Goal: Transaction & Acquisition: Purchase product/service

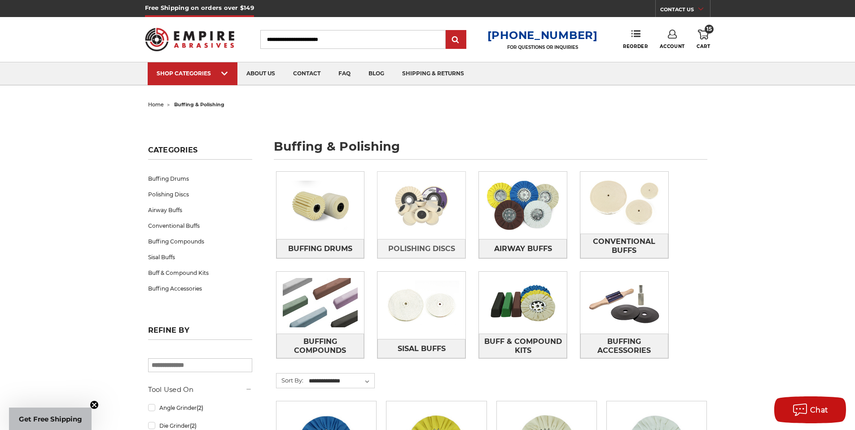
click at [417, 208] on img at bounding box center [421, 206] width 88 height 62
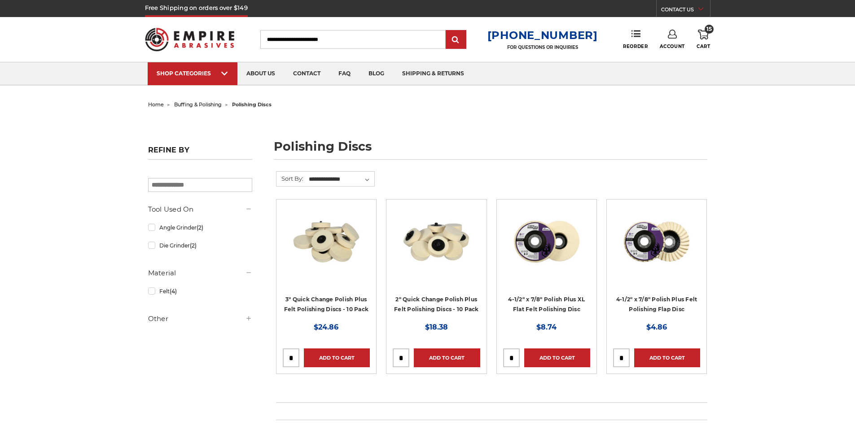
click at [418, 250] on img at bounding box center [436, 242] width 72 height 72
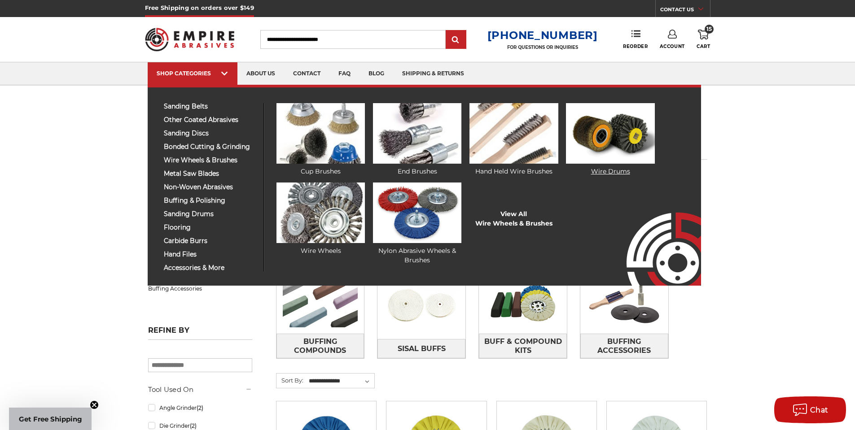
click at [617, 133] on img at bounding box center [610, 133] width 88 height 61
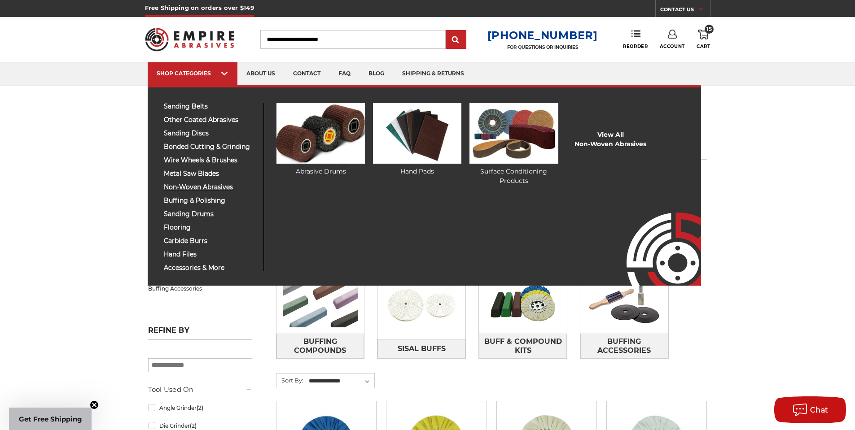
click at [175, 184] on span "non-woven abrasives" at bounding box center [210, 187] width 93 height 7
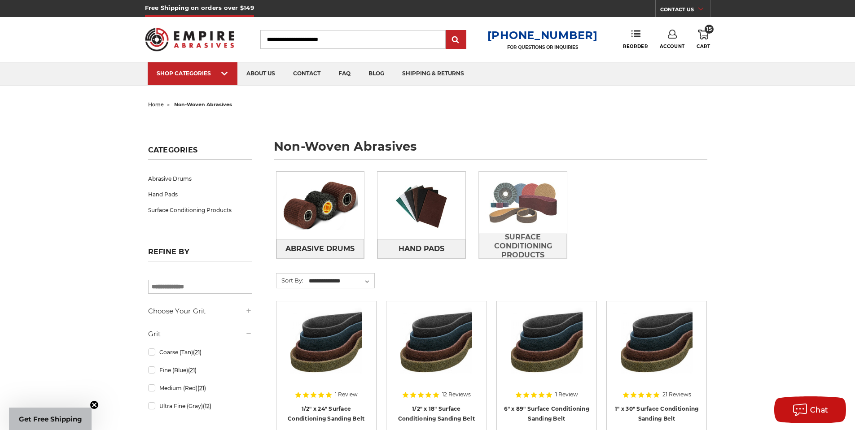
click at [518, 203] on img at bounding box center [523, 203] width 88 height 62
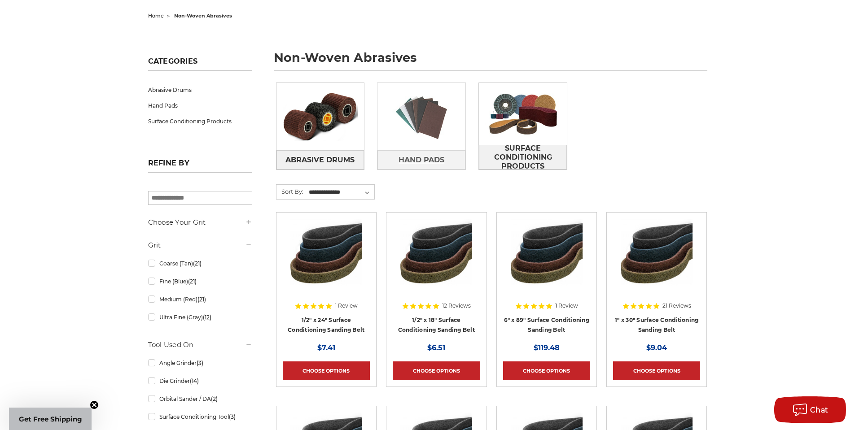
scroll to position [90, 0]
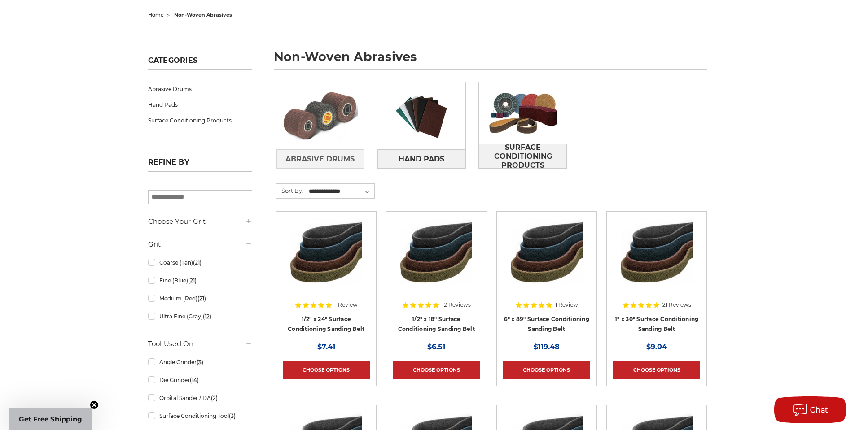
click at [292, 105] on img at bounding box center [320, 116] width 88 height 62
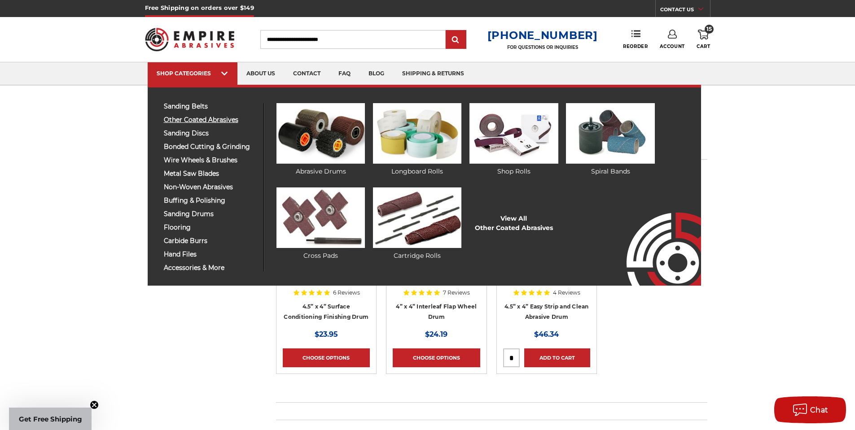
click at [180, 120] on span "other coated abrasives" at bounding box center [210, 120] width 93 height 7
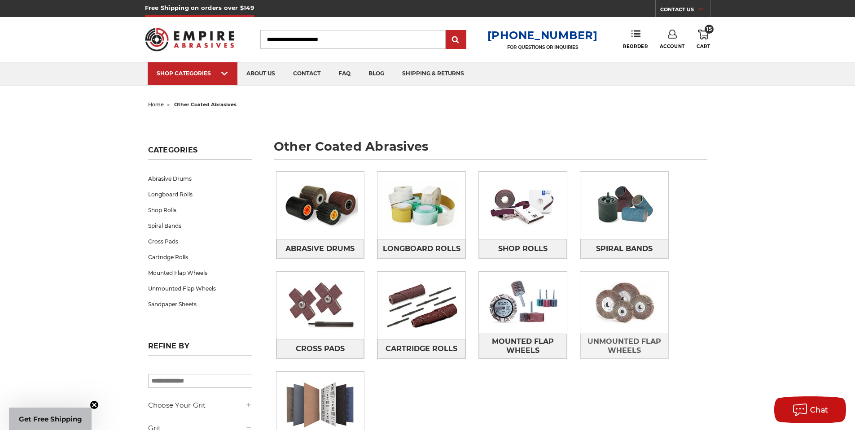
click at [627, 302] on img at bounding box center [624, 303] width 88 height 62
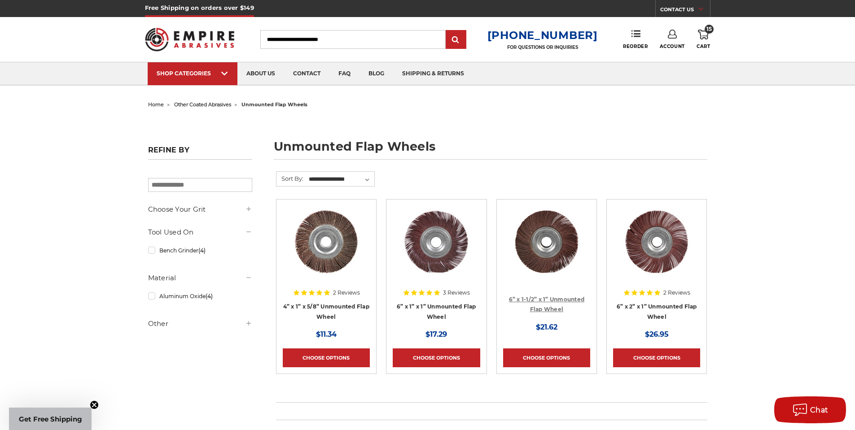
click at [526, 300] on link "6” x 1-1/2” x 1” Unmounted Flap Wheel" at bounding box center [547, 304] width 76 height 17
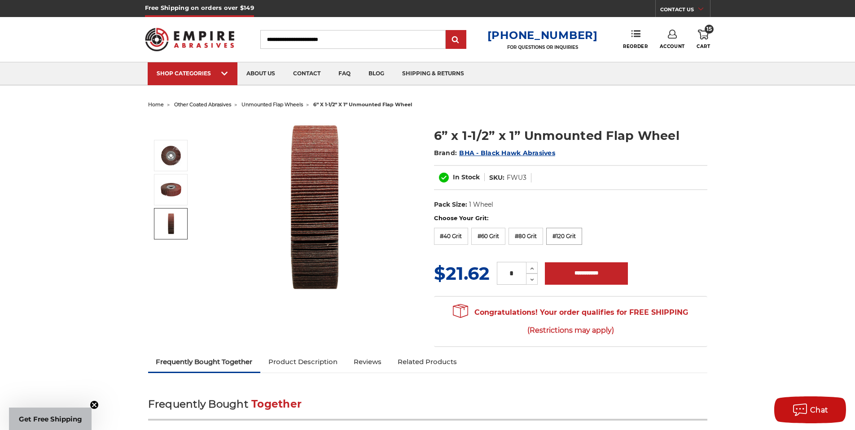
click at [561, 236] on label "#120 Grit" at bounding box center [564, 236] width 36 height 17
click at [535, 267] on icon at bounding box center [532, 269] width 7 height 8
click at [534, 277] on icon at bounding box center [532, 280] width 7 height 8
type input "*"
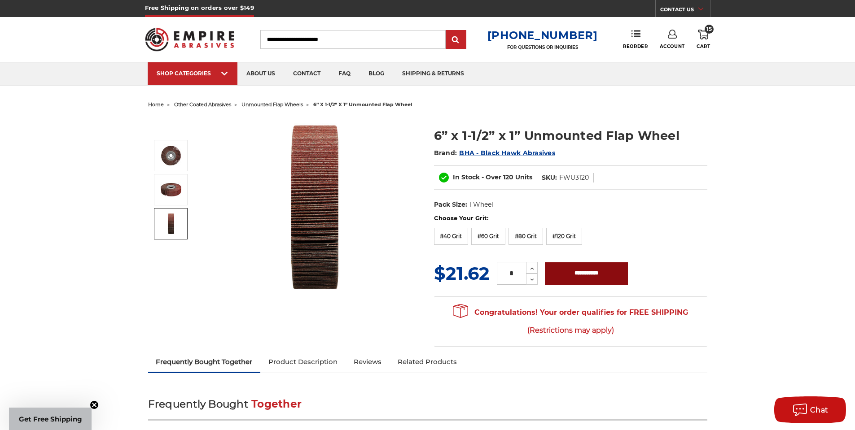
click at [579, 273] on input "**********" at bounding box center [586, 274] width 83 height 22
type input "**********"
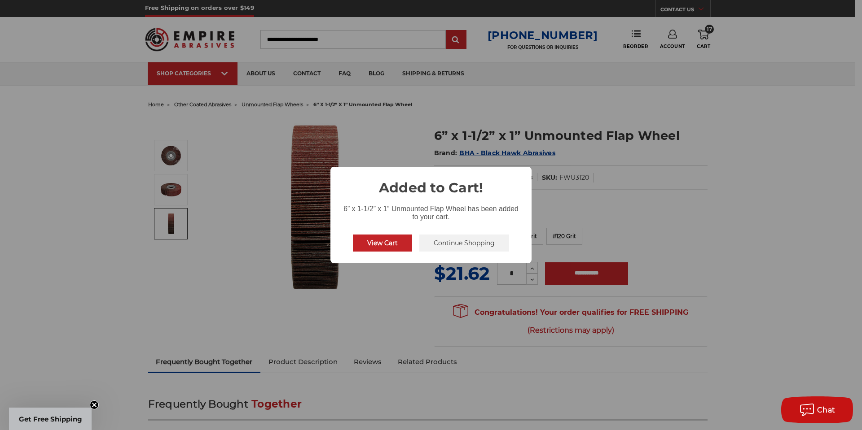
click at [459, 242] on button "Continue Shopping" at bounding box center [464, 243] width 90 height 17
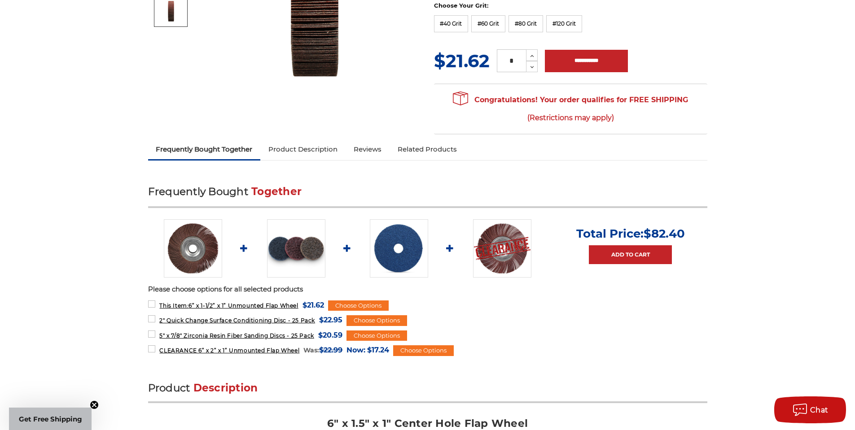
scroll to position [224, 0]
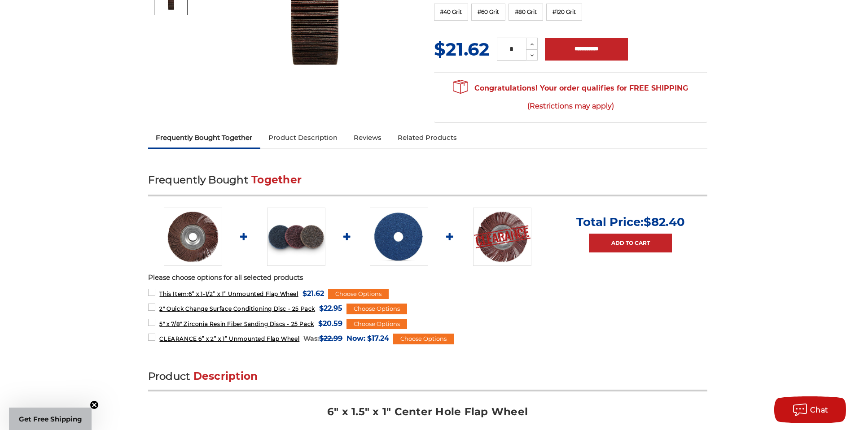
click at [503, 255] on img at bounding box center [502, 237] width 58 height 58
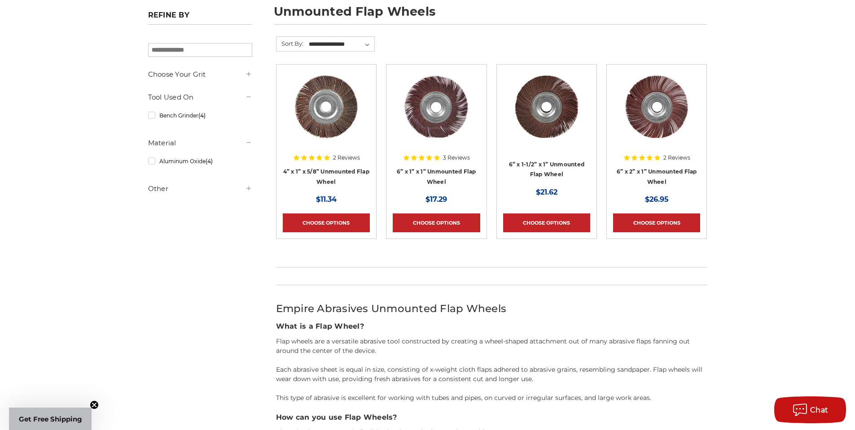
scroll to position [135, 0]
click at [435, 107] on img at bounding box center [436, 107] width 72 height 72
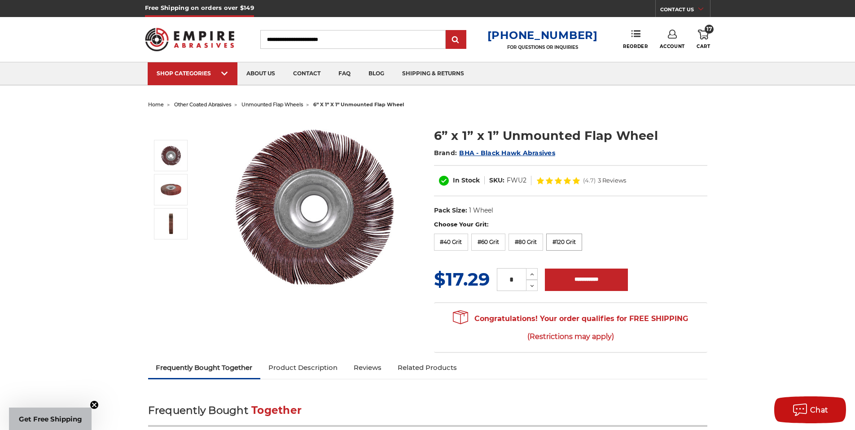
click at [565, 242] on label "#120 Grit" at bounding box center [564, 242] width 36 height 17
click at [579, 277] on input "**********" at bounding box center [586, 280] width 83 height 22
type input "**********"
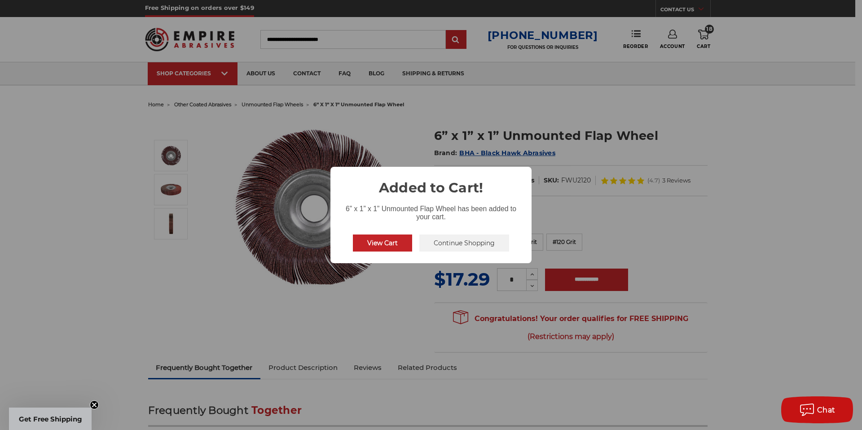
click at [463, 243] on button "Continue Shopping" at bounding box center [464, 243] width 90 height 17
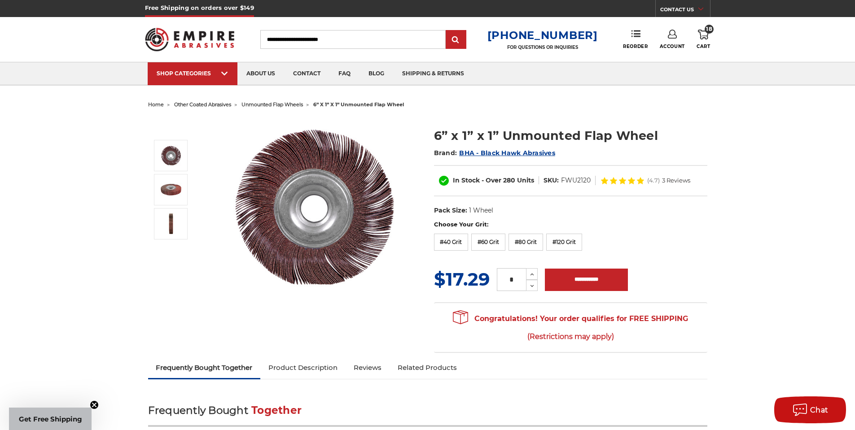
click at [705, 36] on icon at bounding box center [703, 35] width 11 height 10
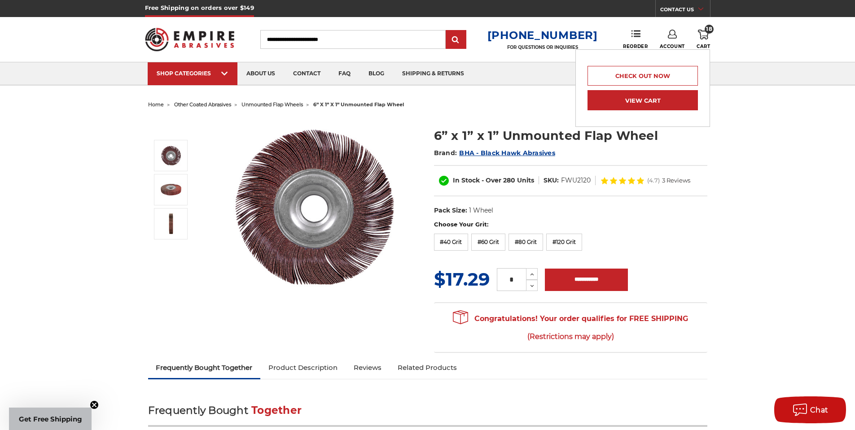
click at [631, 100] on link "View Cart" at bounding box center [643, 100] width 110 height 20
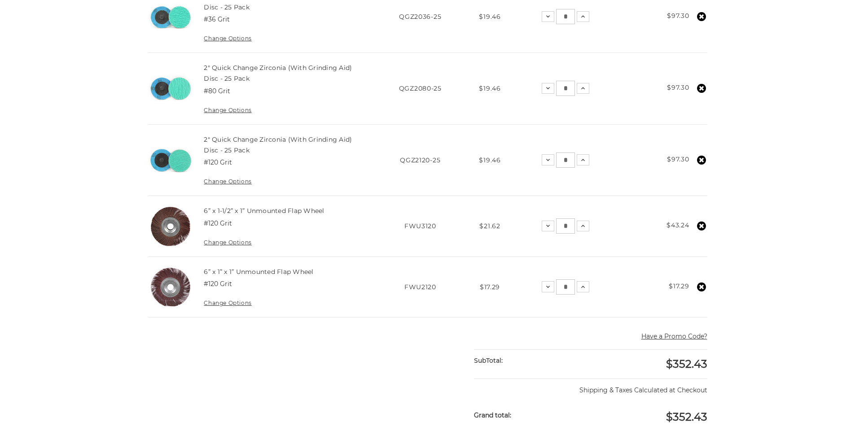
scroll to position [269, 0]
click at [581, 290] on button "Increase Quantity:" at bounding box center [583, 286] width 13 height 11
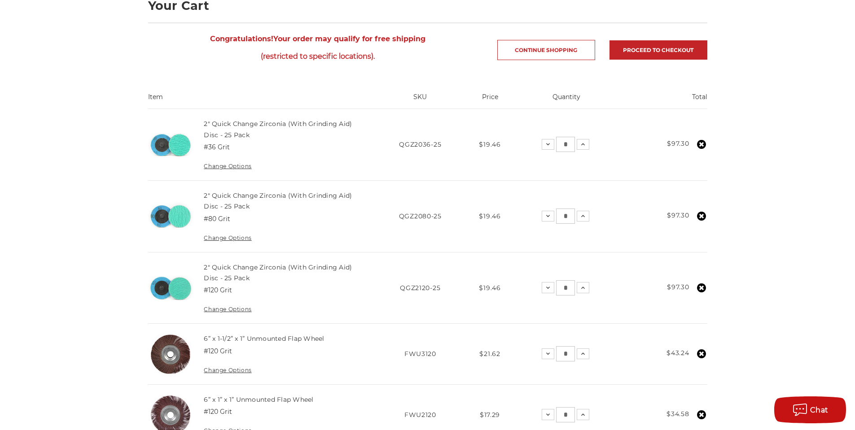
scroll to position [135, 0]
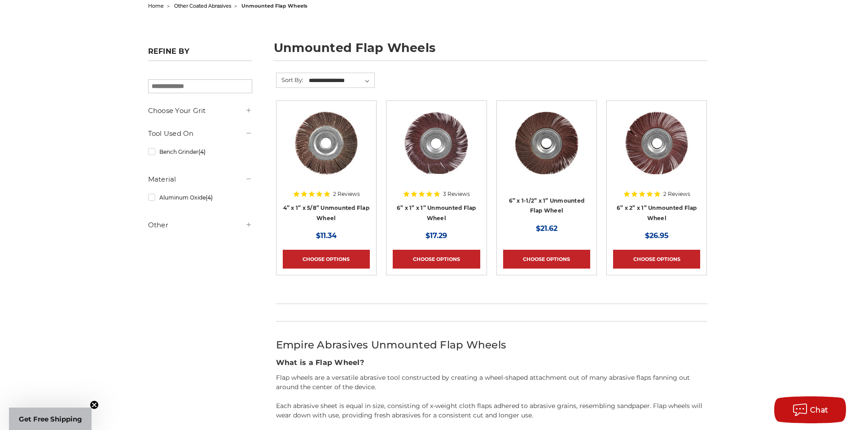
scroll to position [45, 0]
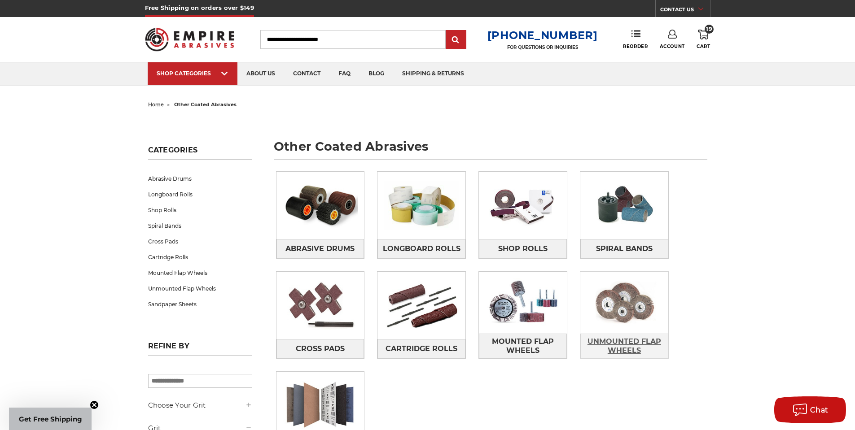
click at [619, 348] on span "Unmounted Flap Wheels" at bounding box center [624, 346] width 87 height 24
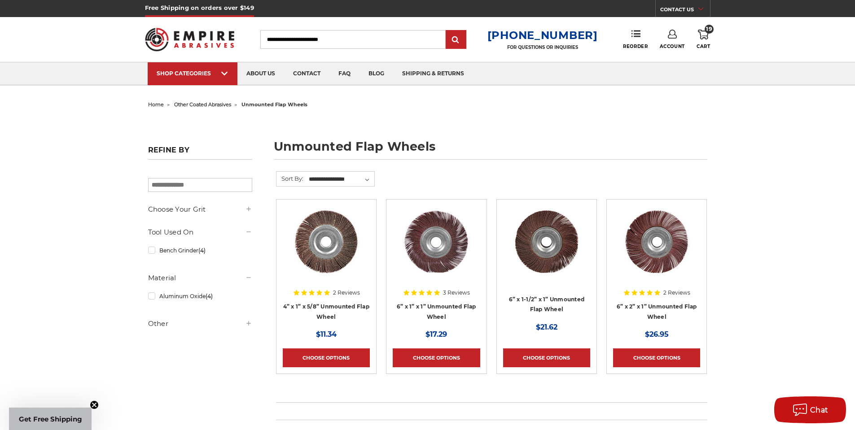
click at [80, 130] on div "home other coated abrasives unmounted flap wheels unmounted flap wheels Refine …" at bounding box center [427, 428] width 855 height 660
click at [378, 205] on li "2 Reviews 4” x 1” x 5/8” Unmounted Flap Wheel MSRP: Was: Now: $11.34 Choose Opt…" at bounding box center [326, 296] width 110 height 194
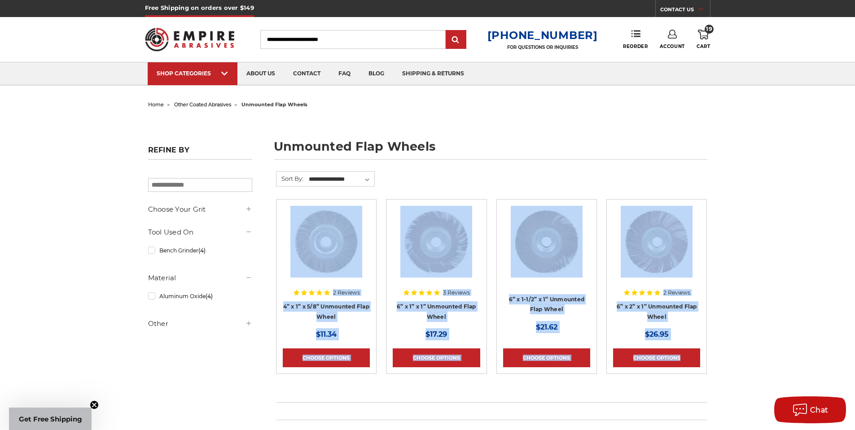
drag, startPoint x: 729, startPoint y: 168, endPoint x: 698, endPoint y: 368, distance: 202.6
click at [698, 368] on div "home other coated abrasives unmounted flap wheels unmounted flap wheels Refine …" at bounding box center [427, 428] width 635 height 660
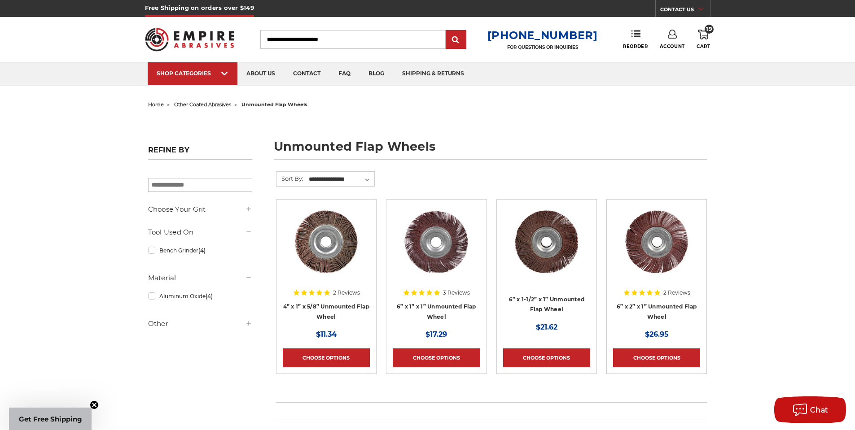
click at [738, 339] on div "home other coated abrasives unmounted flap wheels unmounted flap wheels Refine …" at bounding box center [427, 428] width 635 height 660
click at [68, 168] on div "home other coated abrasives unmounted flap wheels unmounted flap wheels Refine …" at bounding box center [427, 428] width 855 height 660
click at [743, 120] on div "home other coated abrasives unmounted flap wheels unmounted flap wheels Refine …" at bounding box center [427, 428] width 635 height 660
click at [87, 225] on div "home other coated abrasives unmounted flap wheels unmounted flap wheels Refine …" at bounding box center [427, 428] width 855 height 660
click at [704, 28] on div "Toggle menu Menu Search 1-800-816-3824 FOR QUESTIONS OR INQUIRIES Phone Reorder…" at bounding box center [428, 39] width 566 height 45
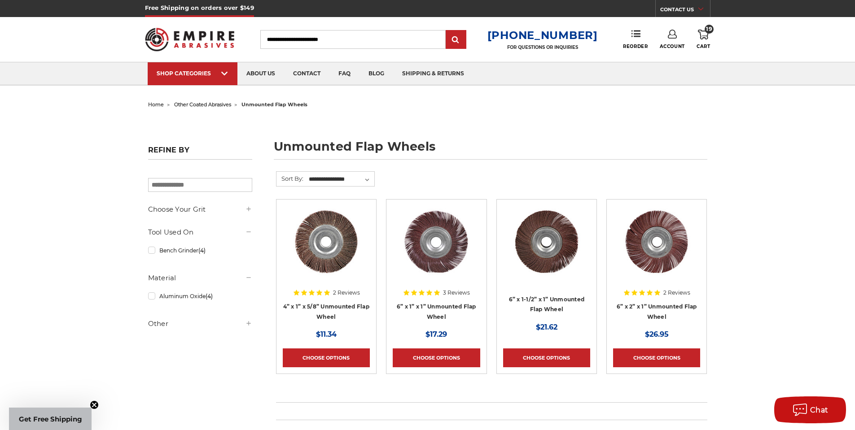
click at [704, 33] on icon at bounding box center [703, 35] width 11 height 10
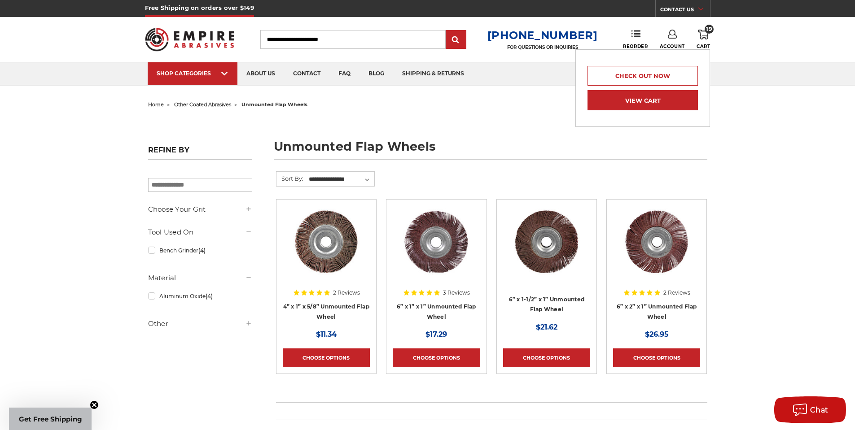
click at [657, 100] on link "View Cart" at bounding box center [643, 100] width 110 height 20
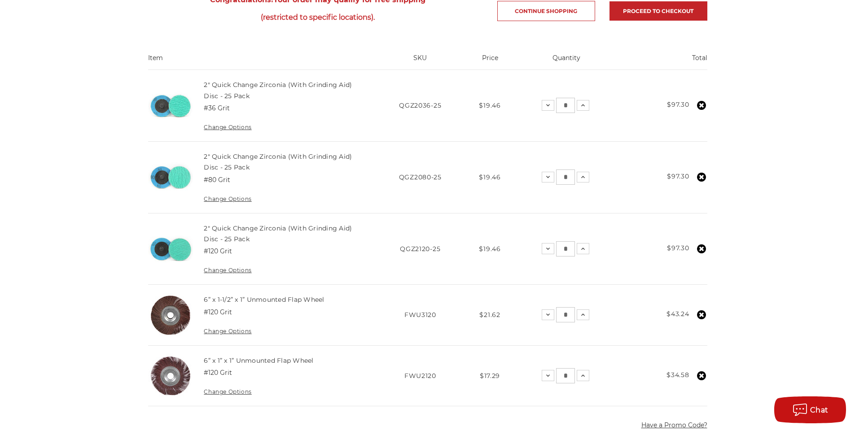
scroll to position [180, 0]
click at [59, 115] on div "home your cart Your Cart Congratulations! Your order may qualify for free shipp…" at bounding box center [427, 336] width 855 height 835
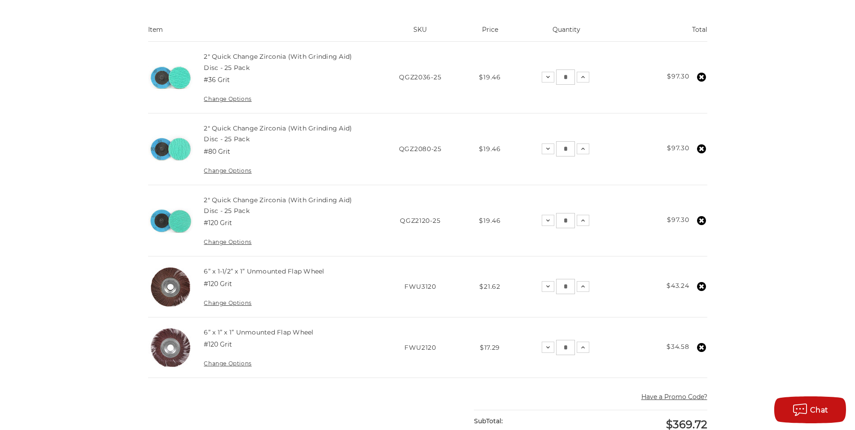
scroll to position [224, 0]
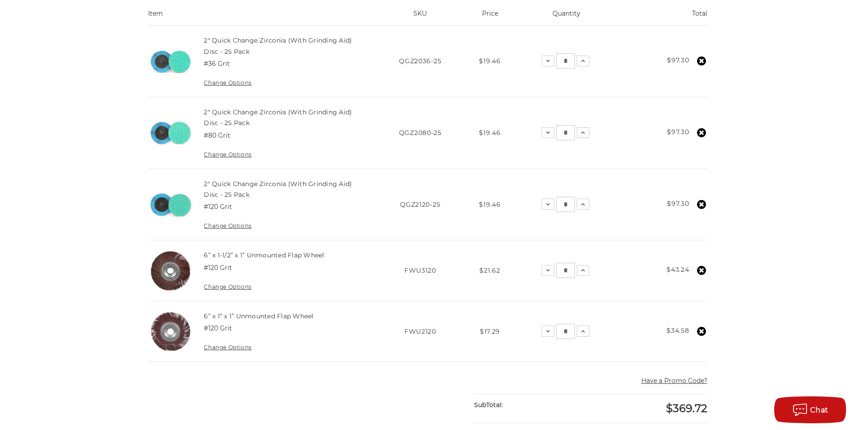
click at [97, 141] on div "home your cart Your Cart Congratulations! Your order may qualify for free shipp…" at bounding box center [427, 291] width 855 height 835
click at [750, 98] on div "home your cart Your Cart Congratulations! Your order may qualify for free shipp…" at bounding box center [427, 291] width 855 height 835
click at [772, 236] on div "home your cart Your Cart Congratulations! Your order may qualify for free shipp…" at bounding box center [427, 291] width 855 height 835
click at [64, 166] on div "home your cart Your Cart Congratulations! Your order may qualify for free shipp…" at bounding box center [427, 291] width 855 height 835
click at [768, 146] on div "home your cart Your Cart Congratulations! Your order may qualify for free shipp…" at bounding box center [427, 291] width 855 height 835
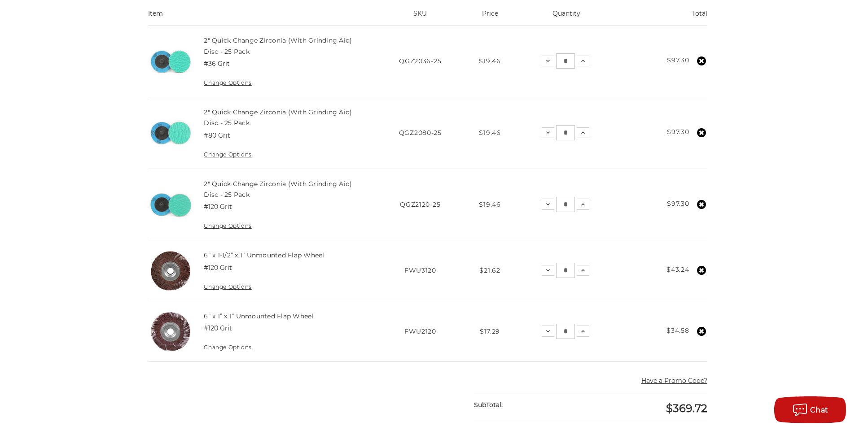
click at [103, 167] on div "home your cart Your Cart Congratulations! Your order may qualify for free shipp…" at bounding box center [427, 291] width 855 height 835
click at [738, 151] on div "home your cart Your Cart Congratulations! Your order may qualify for free shipp…" at bounding box center [427, 291] width 635 height 835
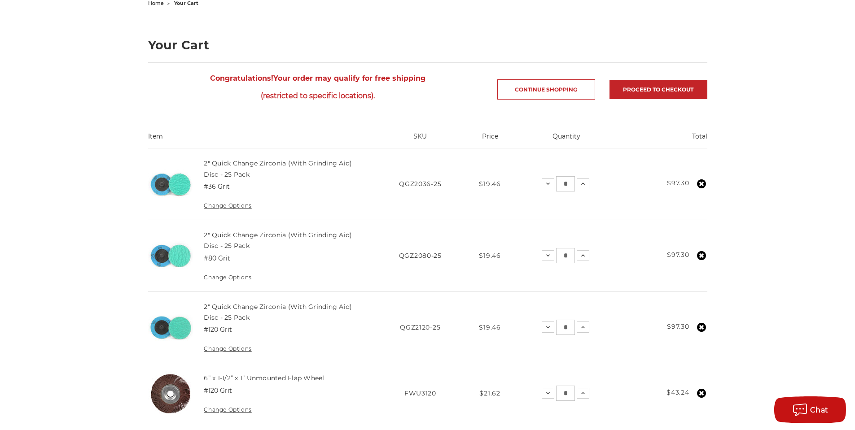
scroll to position [90, 0]
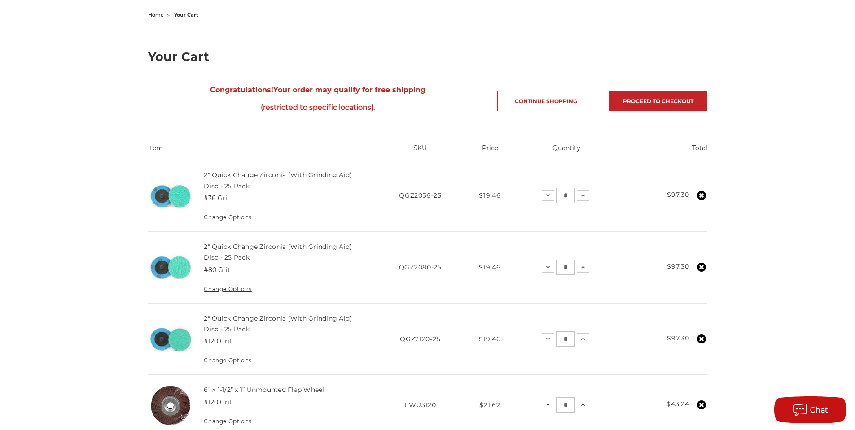
click at [97, 243] on div "home your cart Your Cart Congratulations! Your order may qualify for free shipp…" at bounding box center [427, 426] width 855 height 835
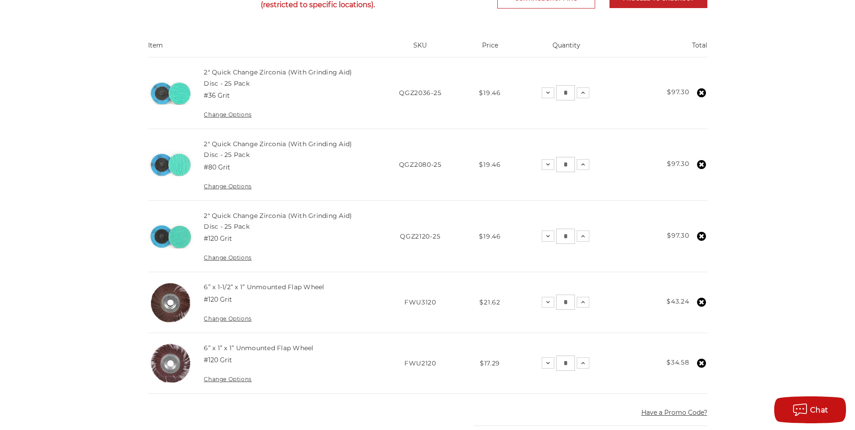
scroll to position [224, 0]
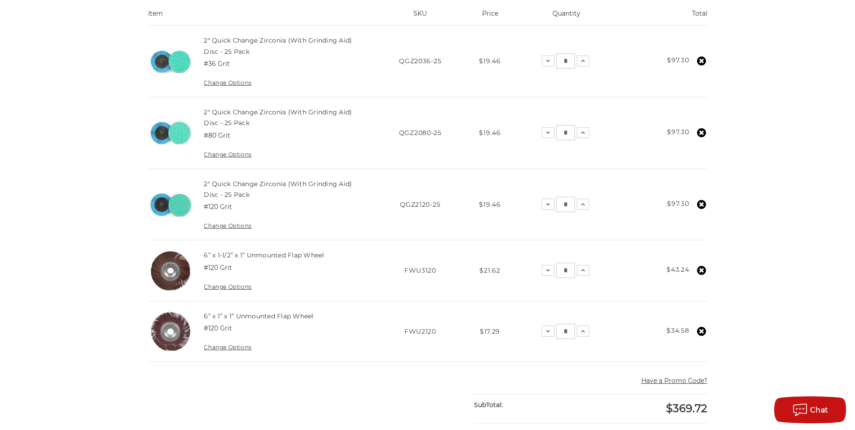
click at [745, 169] on div "home your cart Your Cart Congratulations! Your order may qualify for free shipp…" at bounding box center [427, 291] width 635 height 835
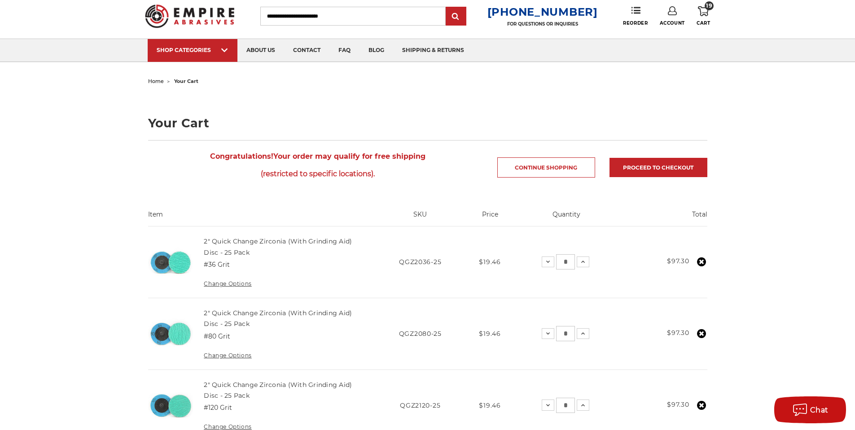
scroll to position [0, 0]
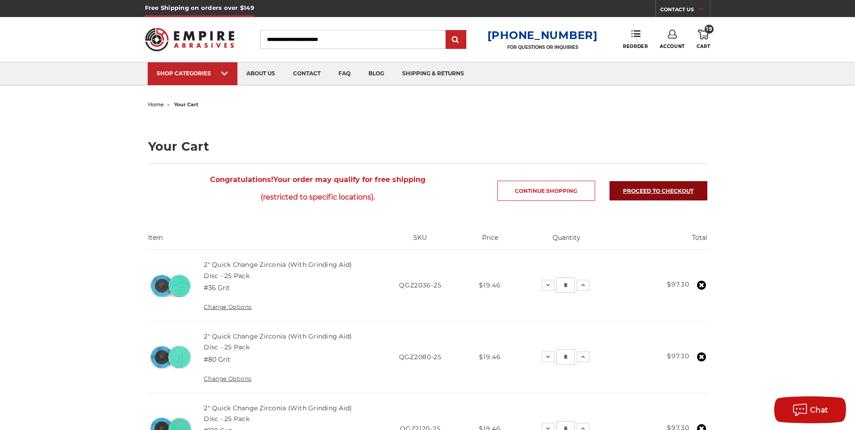
click at [658, 191] on link "Proceed to checkout" at bounding box center [659, 190] width 98 height 19
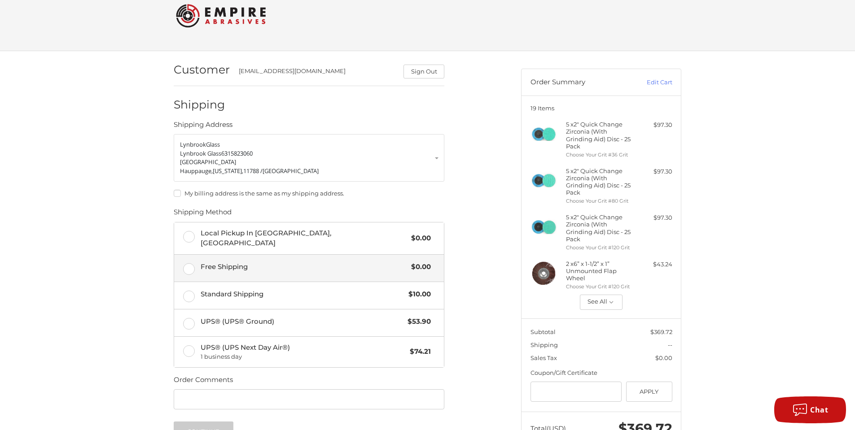
click at [188, 263] on label "Free Shipping $0.00" at bounding box center [309, 268] width 270 height 27
click at [49, 155] on div "Customer [EMAIL_ADDRESS][DOMAIN_NAME] Sign Out Shipping Shipping Address [GEOGR…" at bounding box center [427, 302] width 855 height 502
click at [125, 198] on div "Customer [EMAIL_ADDRESS][DOMAIN_NAME] Sign Out Shipping Shipping Address [GEOGR…" at bounding box center [427, 302] width 855 height 502
click at [485, 229] on div "Customer [EMAIL_ADDRESS][DOMAIN_NAME] Sign Out Shipping Shipping Address [GEOGR…" at bounding box center [340, 297] width 347 height 493
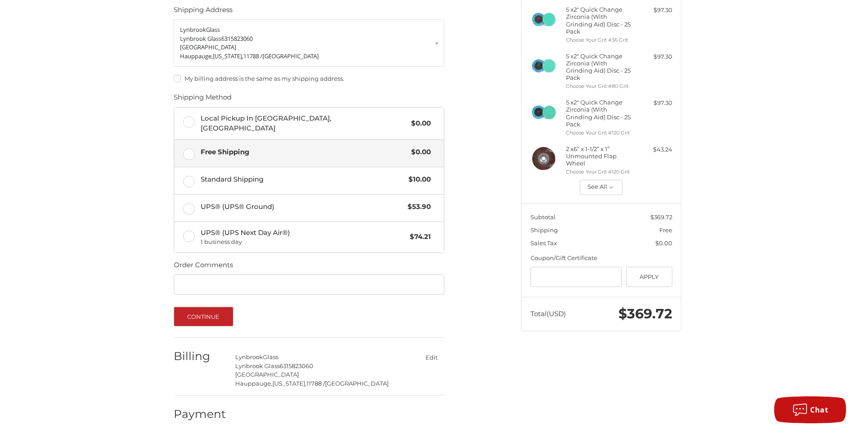
scroll to position [137, 0]
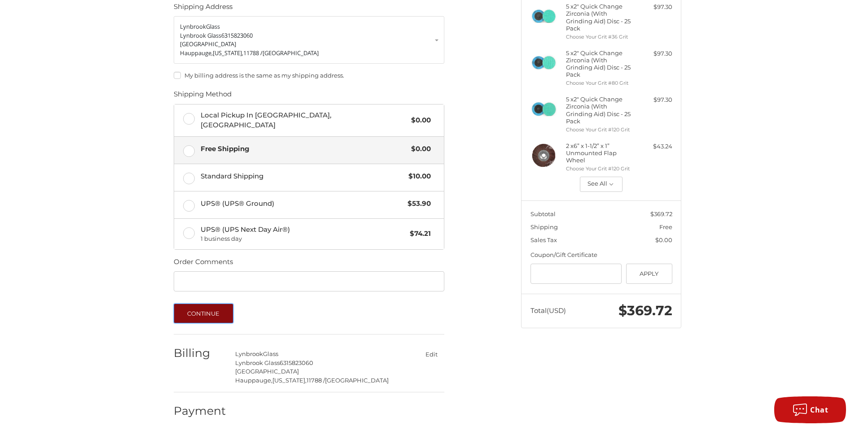
click at [203, 307] on button "Continue" at bounding box center [204, 314] width 60 height 20
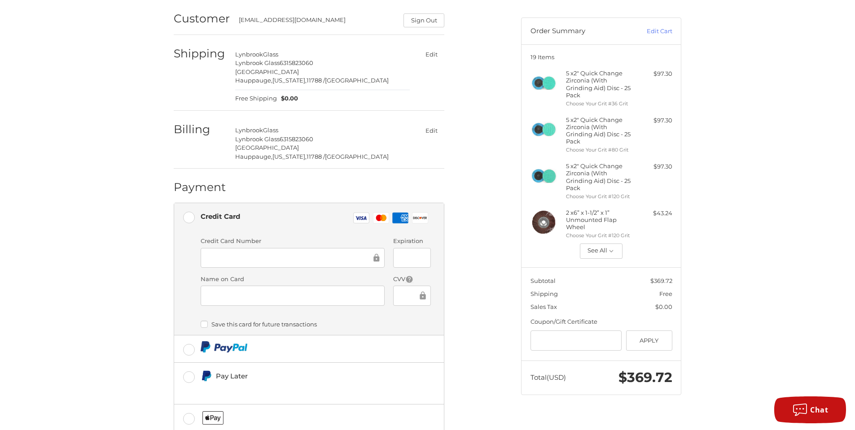
scroll to position [127, 0]
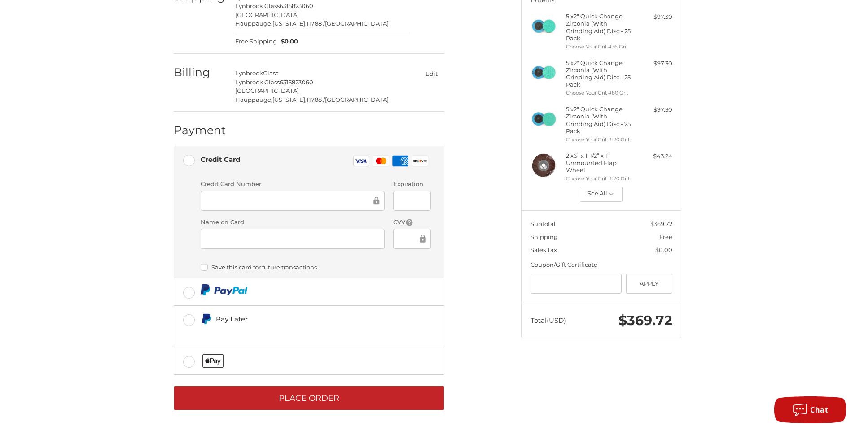
click at [255, 195] on div at bounding box center [293, 201] width 184 height 20
click at [496, 286] on div "Customer [EMAIL_ADDRESS][DOMAIN_NAME] Sign Out Shipping Lynbrook Glass Lynbrook…" at bounding box center [340, 182] width 347 height 478
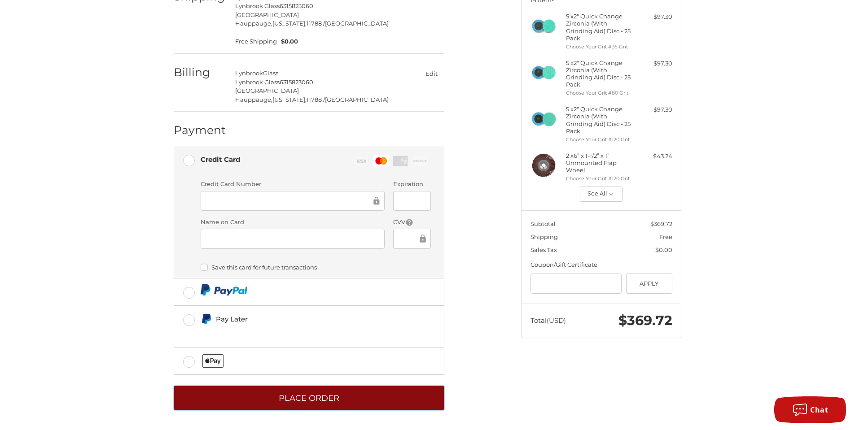
click at [319, 404] on button "Place Order" at bounding box center [309, 398] width 271 height 25
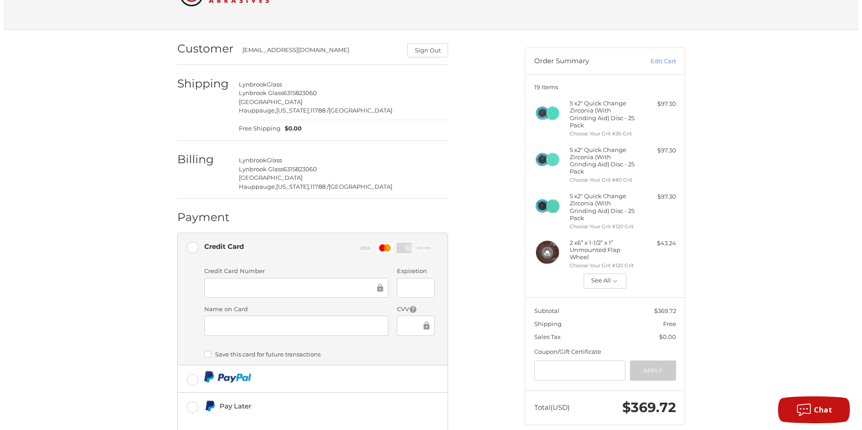
scroll to position [0, 0]
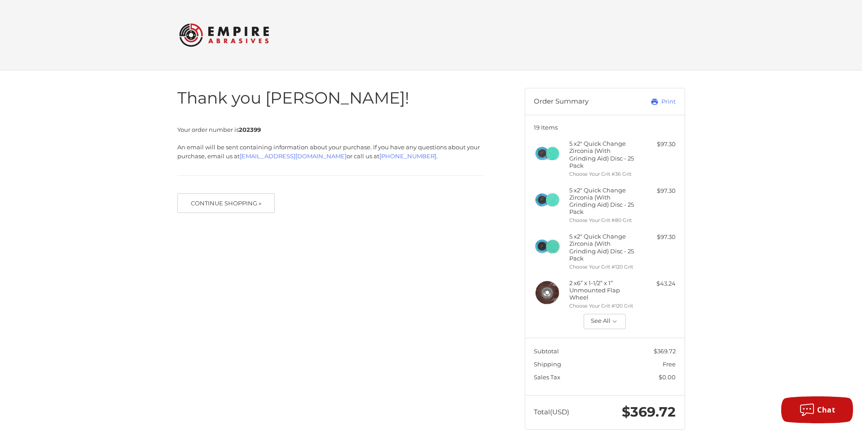
click at [262, 259] on div "Thank you [PERSON_NAME]! Your order number is 202399 An email will be sent cont…" at bounding box center [431, 258] width 539 height 377
